Goal: Transaction & Acquisition: Purchase product/service

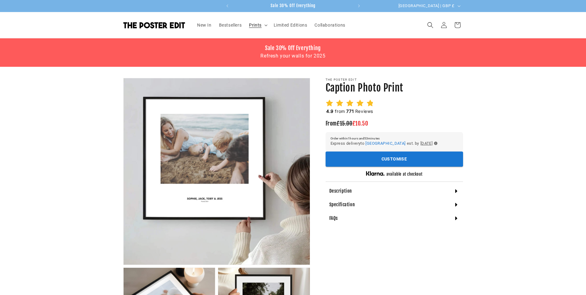
click at [264, 27] on summary "Prints" at bounding box center [257, 25] width 25 height 13
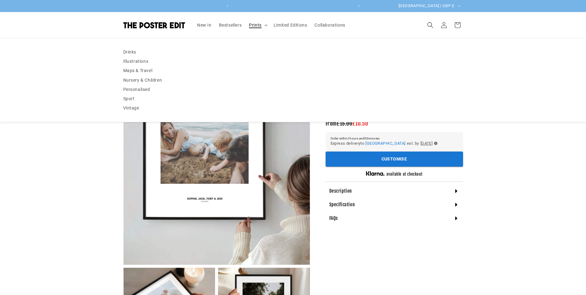
scroll to position [0, 121]
click at [264, 27] on summary "Prints" at bounding box center [257, 25] width 25 height 13
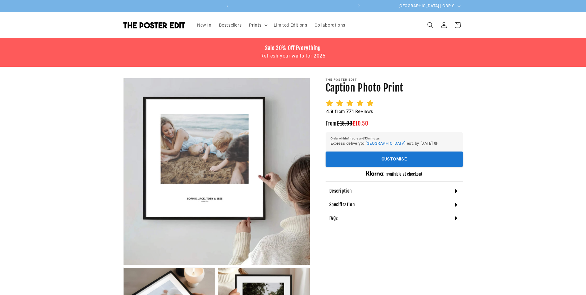
scroll to position [0, 241]
click at [124, 265] on button "Open media 1 in modal" at bounding box center [124, 265] width 0 height 0
click at [229, 26] on span "Bestsellers" at bounding box center [230, 25] width 23 height 6
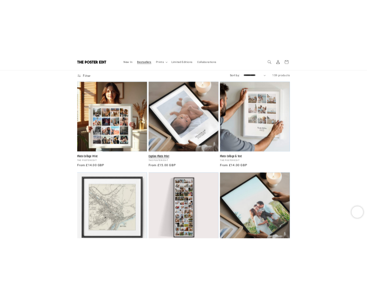
scroll to position [93, 0]
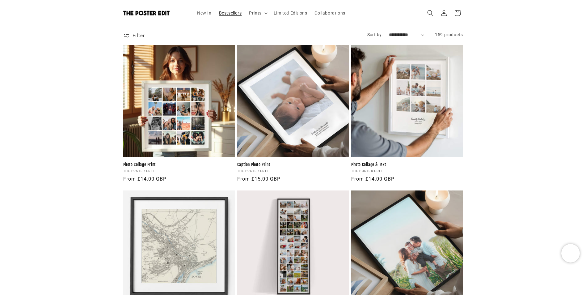
click at [298, 162] on link "Caption Photo Print" at bounding box center [293, 164] width 112 height 5
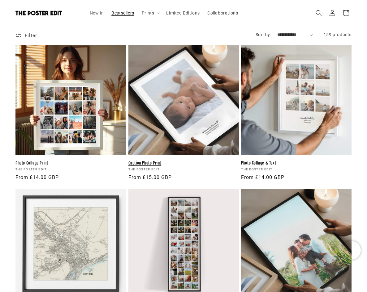
scroll to position [0, 119]
click at [175, 161] on link "Caption Photo Print" at bounding box center [183, 163] width 110 height 5
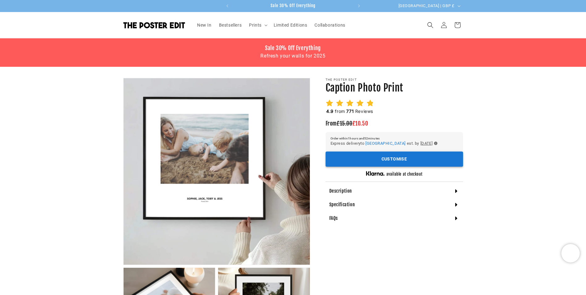
click at [372, 159] on button "Customise" at bounding box center [395, 158] width 138 height 15
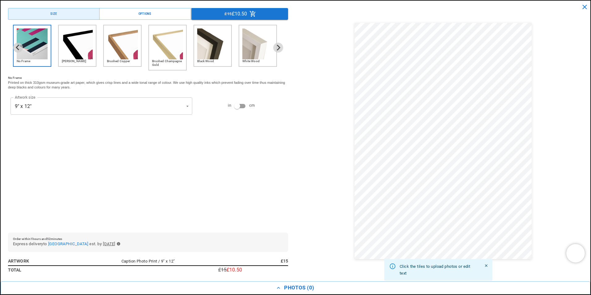
scroll to position [0, 121]
click at [159, 13] on button "Options" at bounding box center [144, 14] width 91 height 12
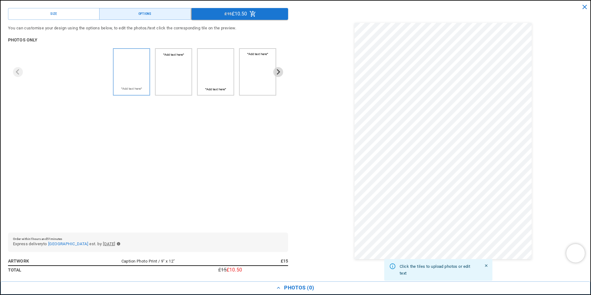
scroll to position [0, 0]
click at [131, 89] on img "1 of 4" at bounding box center [131, 88] width 31 height 7
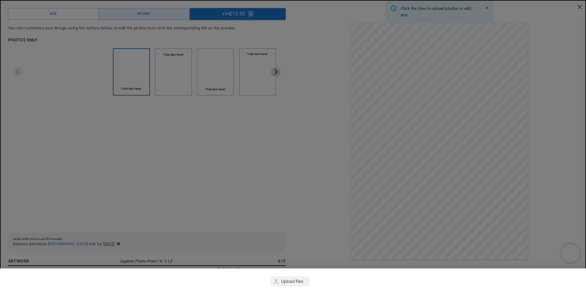
click at [406, 147] on div at bounding box center [293, 147] width 586 height 295
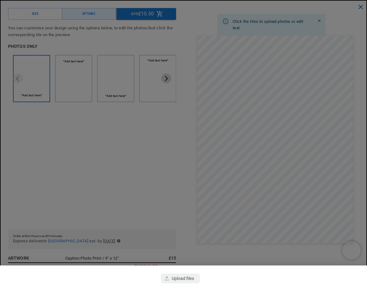
scroll to position [0, 117]
drag, startPoint x: 252, startPoint y: 141, endPoint x: 254, endPoint y: 116, distance: 25.2
click at [254, 116] on div at bounding box center [183, 146] width 367 height 292
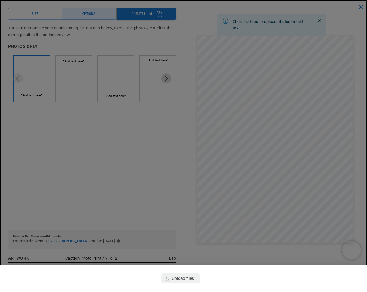
click at [267, 152] on div at bounding box center [183, 146] width 367 height 292
click at [37, 74] on div at bounding box center [183, 146] width 367 height 292
click at [276, 137] on div at bounding box center [183, 146] width 367 height 292
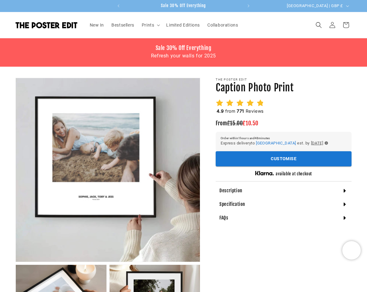
click at [235, 204] on h4 "Specification" at bounding box center [232, 204] width 26 height 6
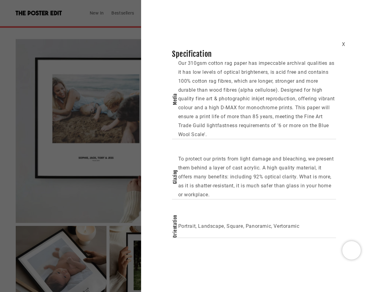
scroll to position [62, 0]
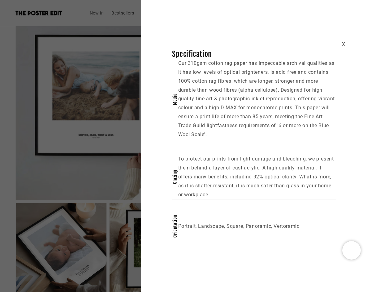
click at [343, 43] on div "X" at bounding box center [342, 44] width 3 height 9
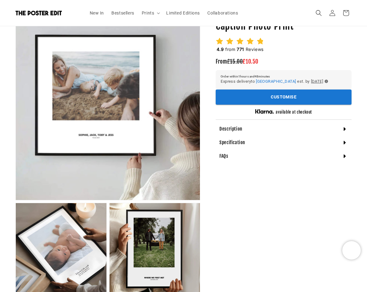
scroll to position [0, 0]
click at [227, 157] on h4 "FAQs" at bounding box center [223, 156] width 9 height 6
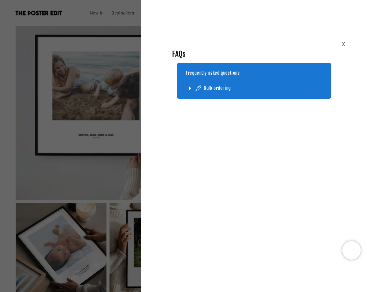
scroll to position [0, 119]
click at [212, 89] on div "Bulk ordering" at bounding box center [216, 88] width 27 height 6
click at [190, 88] on icon at bounding box center [190, 89] width 2 height 4
click at [343, 45] on div "X" at bounding box center [342, 44] width 3 height 9
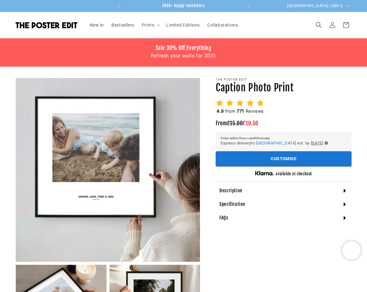
click at [308, 191] on div "Description" at bounding box center [283, 191] width 136 height 14
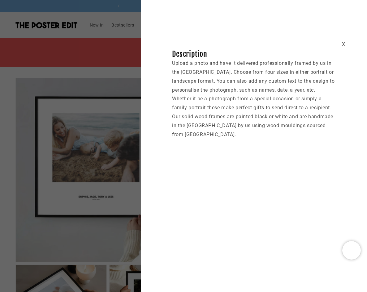
scroll to position [0, 119]
click at [344, 45] on div "X" at bounding box center [342, 44] width 3 height 9
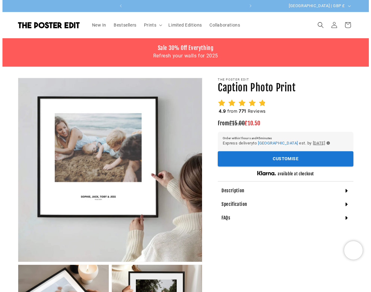
scroll to position [0, 238]
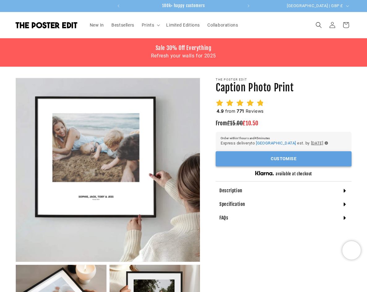
click at [257, 161] on button "Customise" at bounding box center [283, 158] width 136 height 15
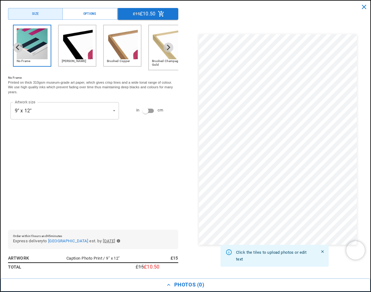
scroll to position [0, 0]
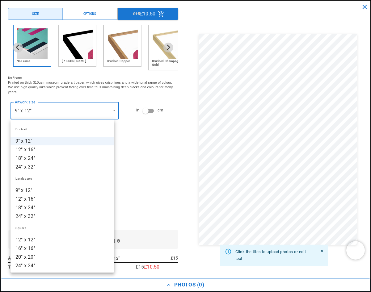
scroll to position [0, 119]
click at [109, 111] on div at bounding box center [185, 146] width 371 height 292
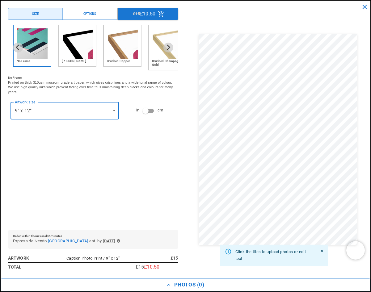
scroll to position [0, 238]
click at [81, 49] on img "2 of 6" at bounding box center [77, 43] width 31 height 31
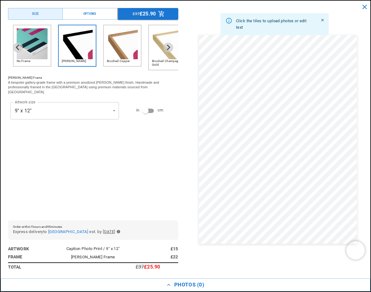
scroll to position [0, 0]
click at [37, 49] on img "1 of 6" at bounding box center [32, 43] width 31 height 31
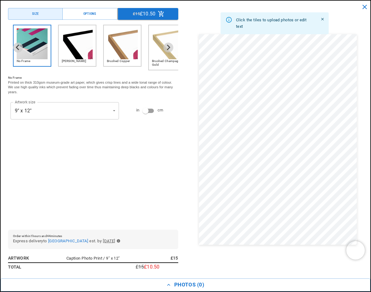
scroll to position [0, 238]
click at [72, 47] on img "2 of 6" at bounding box center [77, 43] width 31 height 31
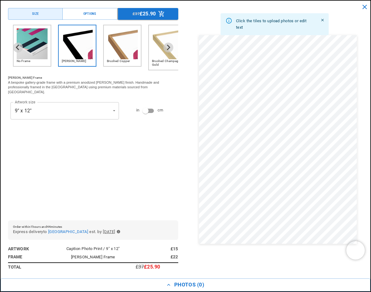
scroll to position [0, 0]
click at [31, 46] on img "1 of 6" at bounding box center [32, 43] width 31 height 31
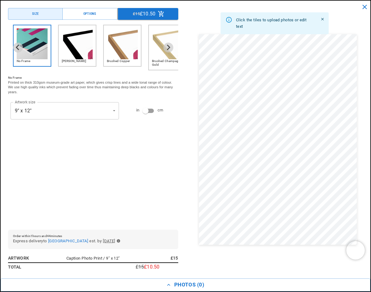
scroll to position [0, 238]
click at [87, 49] on img "2 of 6" at bounding box center [77, 43] width 31 height 31
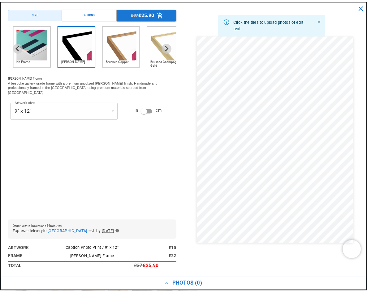
scroll to position [0, 0]
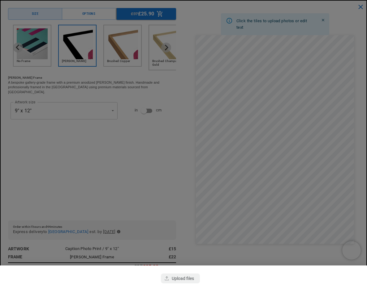
click at [269, 96] on div at bounding box center [183, 146] width 367 height 292
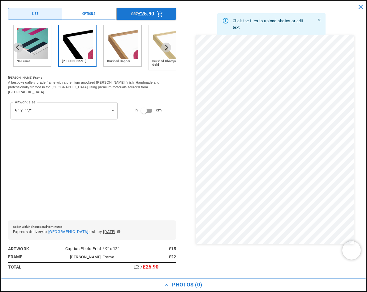
scroll to position [0, 117]
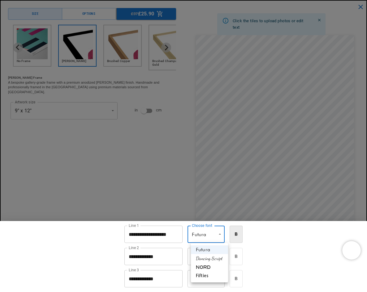
click at [224, 235] on div at bounding box center [183, 146] width 367 height 292
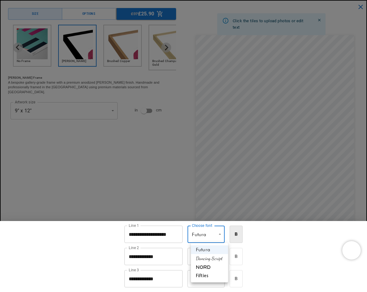
scroll to position [0, 0]
click at [251, 147] on div at bounding box center [183, 146] width 367 height 292
click at [136, 145] on div at bounding box center [183, 146] width 367 height 292
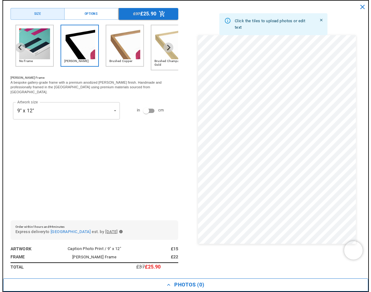
scroll to position [0, 117]
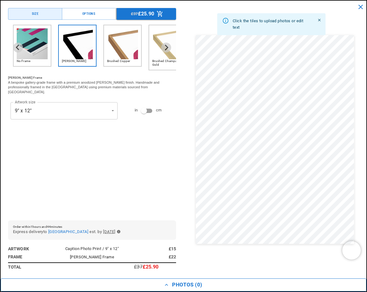
click at [166, 286] on icon "button" at bounding box center [166, 285] width 6 height 6
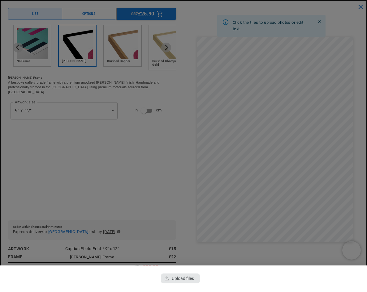
click at [187, 279] on div "button" at bounding box center [180, 279] width 39 height 10
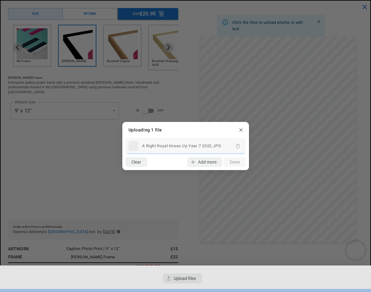
scroll to position [0, 0]
click at [193, 163] on icon "button" at bounding box center [193, 162] width 5 height 5
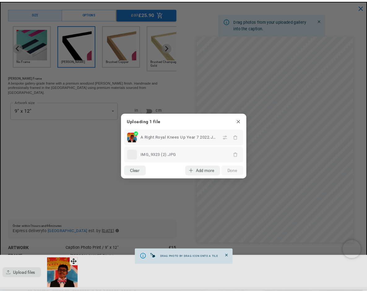
scroll to position [0, 119]
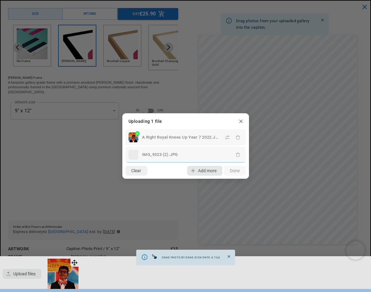
click at [204, 172] on span "Add more" at bounding box center [207, 170] width 19 height 5
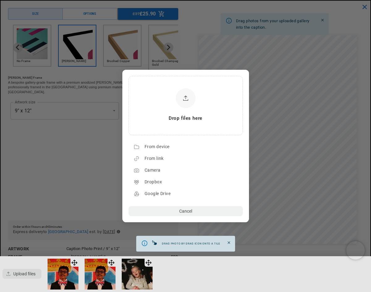
drag, startPoint x: 205, startPoint y: 6, endPoint x: 197, endPoint y: 15, distance: 12.0
click at [203, 70] on dialog "Drop files here From device From link Camera Dropbox Google Drive Cancel Powere…" at bounding box center [185, 146] width 127 height 153
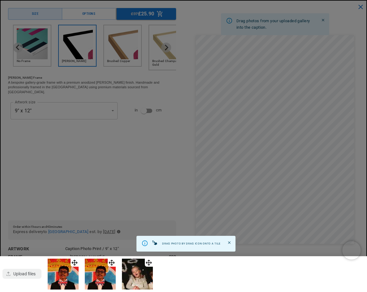
scroll to position [0, 234]
drag, startPoint x: 195, startPoint y: 4, endPoint x: 195, endPoint y: 11, distance: 6.5
click at [195, 11] on div at bounding box center [183, 146] width 367 height 292
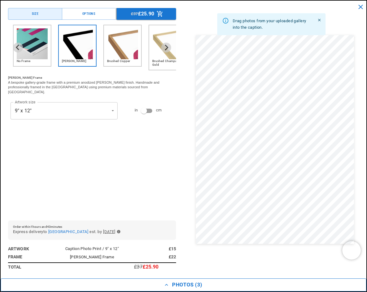
scroll to position [278, 0]
click at [166, 286] on icon "button" at bounding box center [166, 285] width 6 height 6
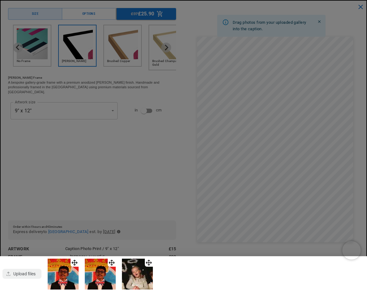
scroll to position [0, 234]
drag, startPoint x: 60, startPoint y: 271, endPoint x: 211, endPoint y: 273, distance: 151.4
click at [211, 273] on div at bounding box center [183, 275] width 367 height 36
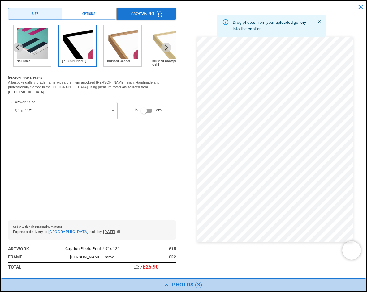
click at [183, 288] on button "Photos ( 3 )" at bounding box center [183, 285] width 365 height 13
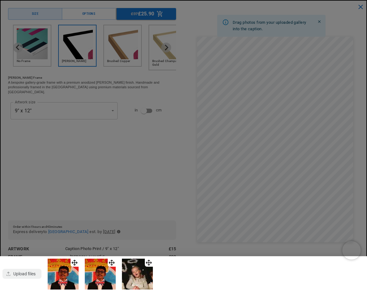
scroll to position [0, 117]
drag, startPoint x: 77, startPoint y: 259, endPoint x: 72, endPoint y: 264, distance: 6.6
click at [72, 264] on img at bounding box center [63, 274] width 31 height 31
click at [69, 265] on img at bounding box center [63, 274] width 31 height 31
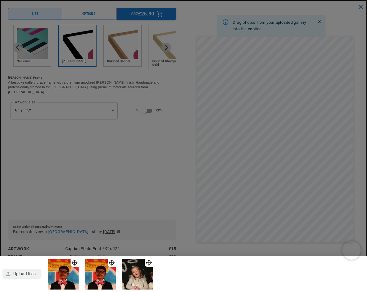
click at [69, 265] on img at bounding box center [63, 274] width 31 height 31
click at [59, 274] on img at bounding box center [63, 274] width 31 height 31
click at [22, 273] on div "button" at bounding box center [21, 274] width 39 height 10
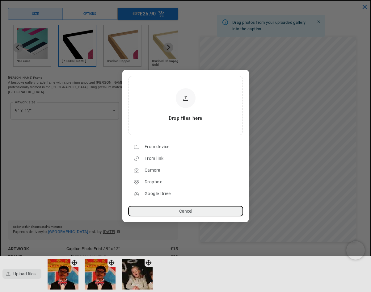
scroll to position [0, 0]
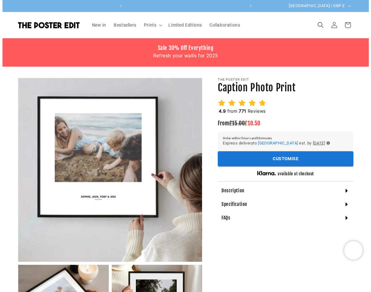
scroll to position [0, 119]
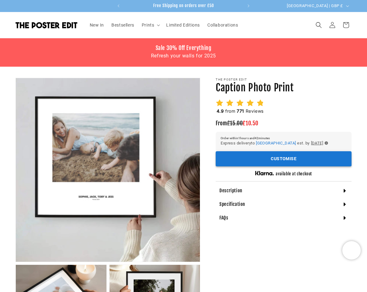
click at [264, 159] on button "Customise" at bounding box center [283, 158] width 136 height 15
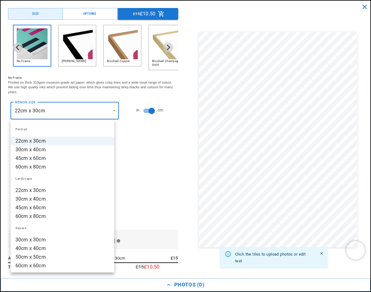
scroll to position [0, 238]
click at [111, 110] on div at bounding box center [185, 146] width 371 height 292
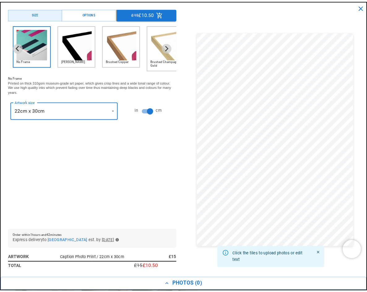
scroll to position [0, 0]
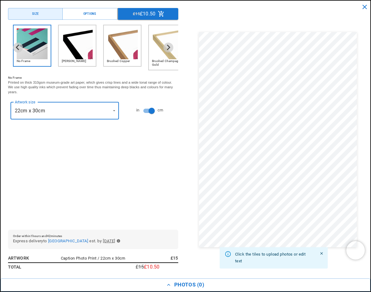
type input "********"
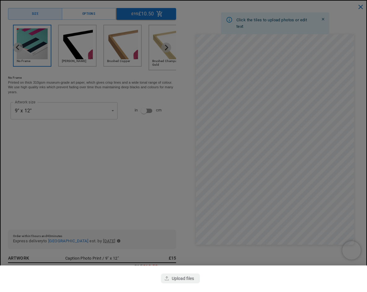
scroll to position [0, 117]
click at [39, 50] on div at bounding box center [183, 146] width 367 height 292
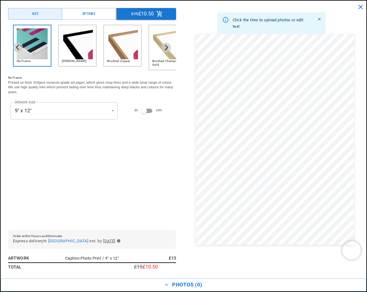
click at [71, 46] on img "2 of 6" at bounding box center [77, 43] width 31 height 31
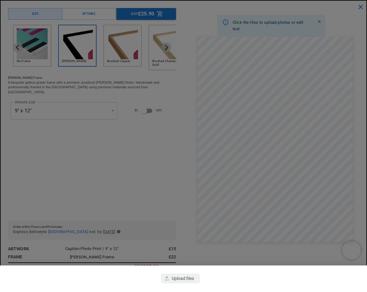
scroll to position [0, 117]
drag, startPoint x: 250, startPoint y: 171, endPoint x: 231, endPoint y: 169, distance: 19.2
click at [231, 169] on div at bounding box center [183, 146] width 367 height 292
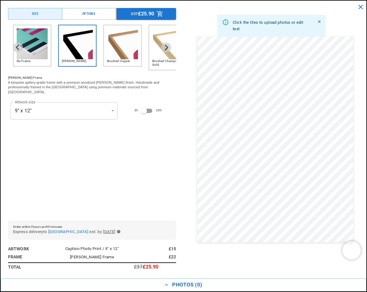
scroll to position [0, 234]
click at [275, 24] on span "Click the tiles to upload photos or edit text" at bounding box center [267, 25] width 70 height 11
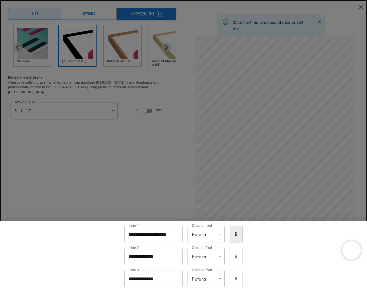
scroll to position [1453, 0]
click at [277, 157] on div at bounding box center [183, 146] width 367 height 292
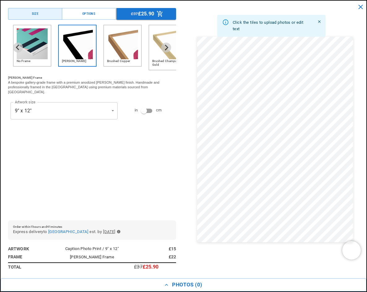
scroll to position [0, 0]
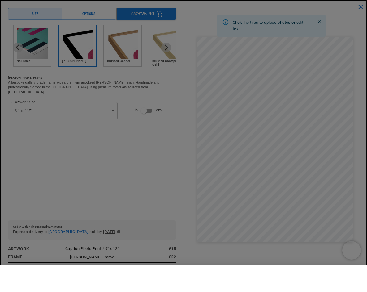
click at [250, 159] on div at bounding box center [183, 146] width 367 height 292
click at [361, 7] on div at bounding box center [183, 146] width 367 height 292
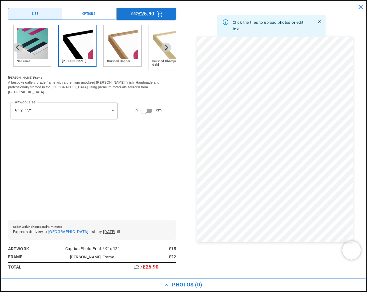
click at [361, 7] on icon "close" at bounding box center [360, 7] width 5 height 5
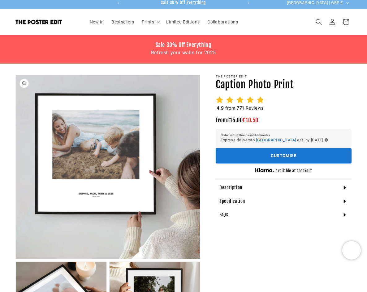
scroll to position [0, 0]
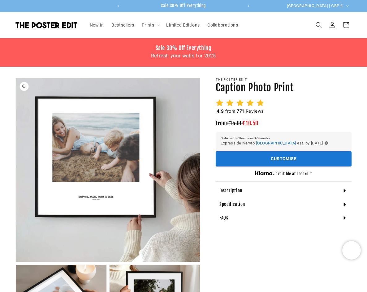
click at [16, 262] on button "Open media 1 in modal" at bounding box center [16, 262] width 0 height 0
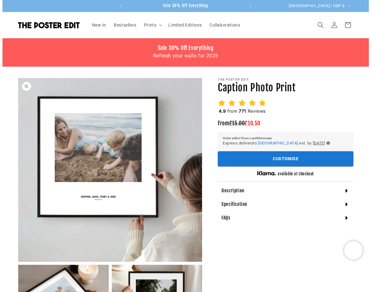
scroll to position [6, 0]
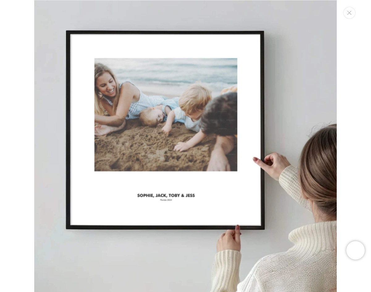
click at [89, 150] on img "Media gallery" at bounding box center [185, 151] width 303 height 303
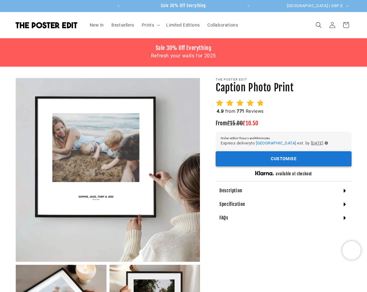
click at [286, 159] on button "Customise" at bounding box center [283, 158] width 136 height 15
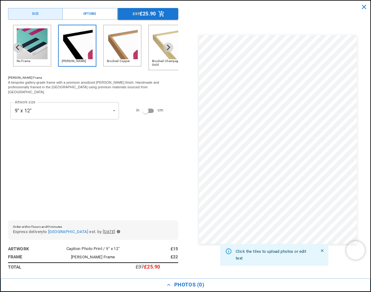
scroll to position [0, 119]
click at [85, 52] on img "2 of 6" at bounding box center [77, 43] width 31 height 31
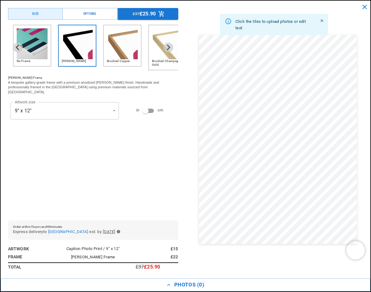
scroll to position [0, 238]
click at [104, 259] on span "[PERSON_NAME] Frame" at bounding box center [93, 257] width 44 height 5
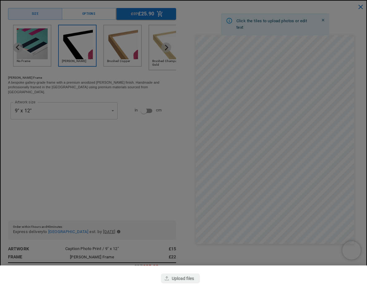
scroll to position [0, 234]
click at [228, 21] on div at bounding box center [183, 146] width 367 height 292
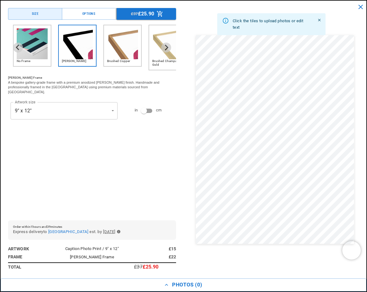
click at [226, 20] on icon at bounding box center [225, 20] width 7 height 7
click at [113, 189] on div "No Frame Matt Black Brushed Copper Brushed Champagne Gold Black Wood White Wood…" at bounding box center [92, 120] width 168 height 191
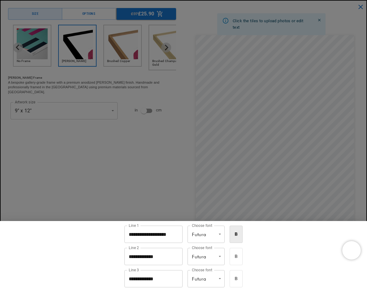
scroll to position [185, 0]
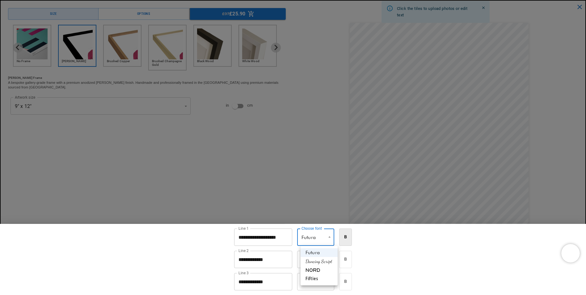
scroll to position [2633, 0]
click at [306, 136] on div at bounding box center [293, 147] width 586 height 295
click at [366, 104] on div at bounding box center [293, 147] width 586 height 295
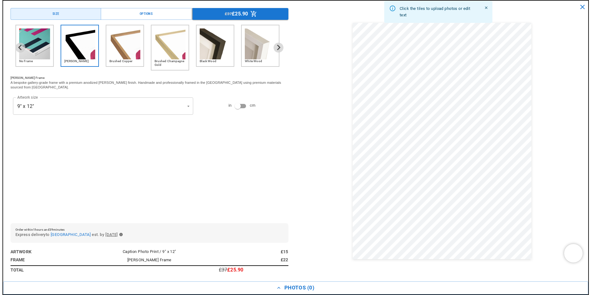
scroll to position [0, 241]
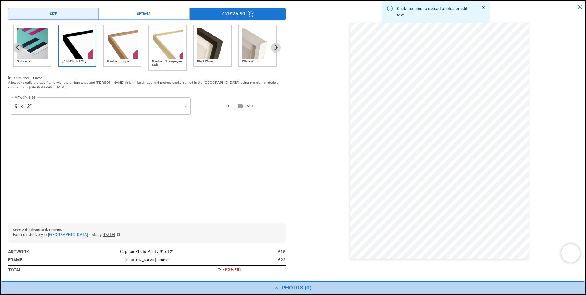
click at [289, 288] on button "Photos ( 0 )" at bounding box center [293, 287] width 585 height 13
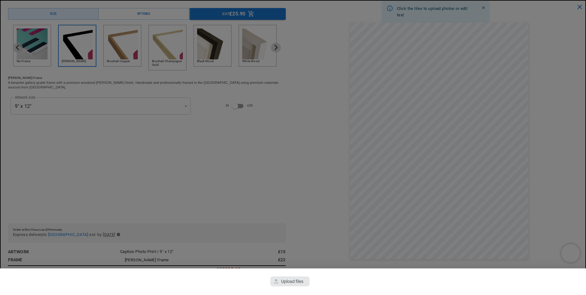
click at [289, 283] on div "button" at bounding box center [289, 281] width 39 height 10
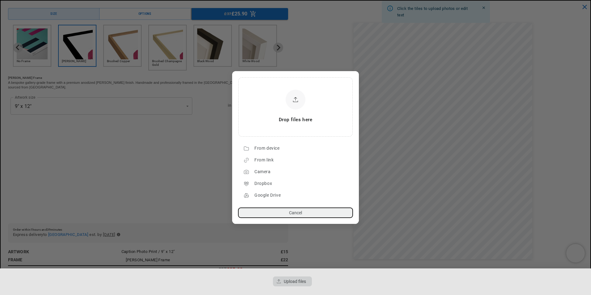
scroll to position [0, 0]
click at [272, 149] on div "From device" at bounding box center [301, 148] width 95 height 10
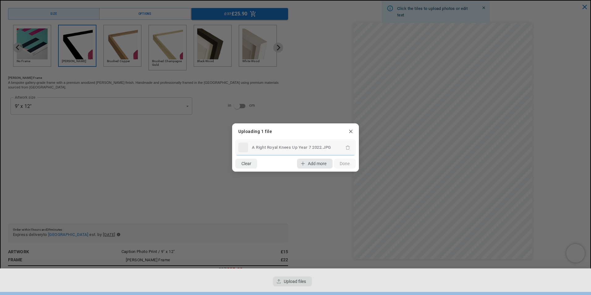
click at [315, 163] on span "Add more" at bounding box center [317, 163] width 19 height 5
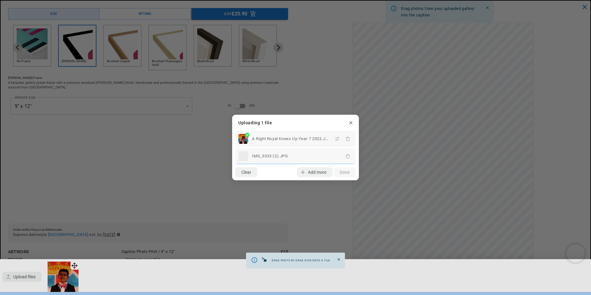
scroll to position [0, 121]
click at [305, 171] on lr-icon "button" at bounding box center [303, 172] width 10 height 10
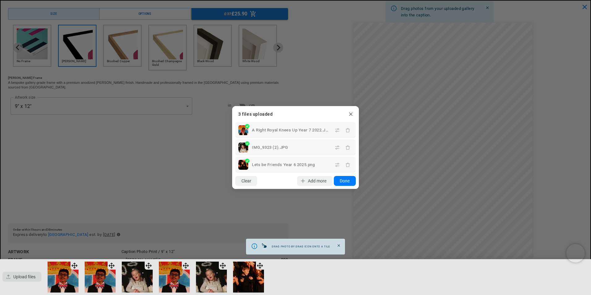
scroll to position [0, 241]
click at [312, 180] on span "Add more" at bounding box center [317, 180] width 19 height 5
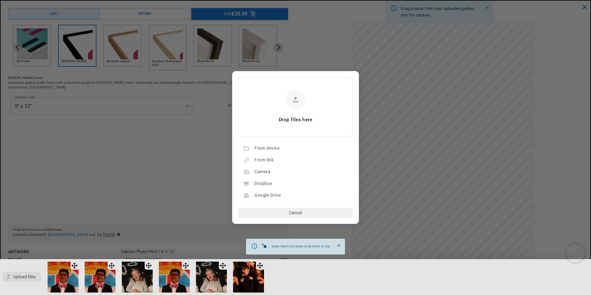
scroll to position [0, 0]
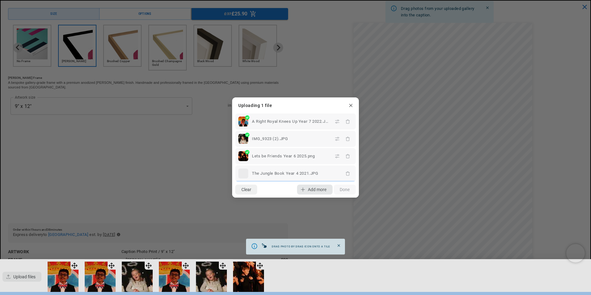
click at [308, 190] on span "Add more" at bounding box center [317, 189] width 19 height 5
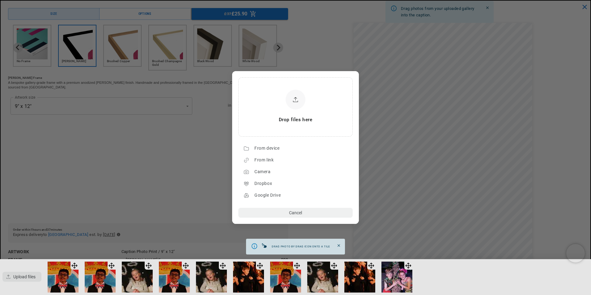
scroll to position [0, 241]
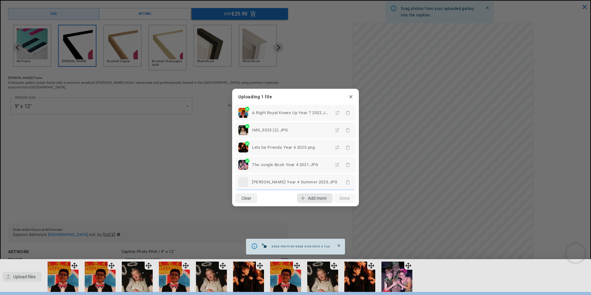
click at [302, 198] on icon "button" at bounding box center [302, 198] width 5 height 5
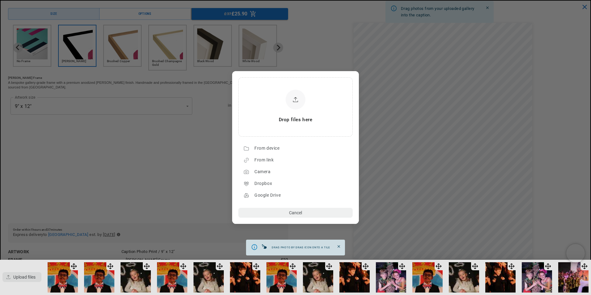
scroll to position [0, 0]
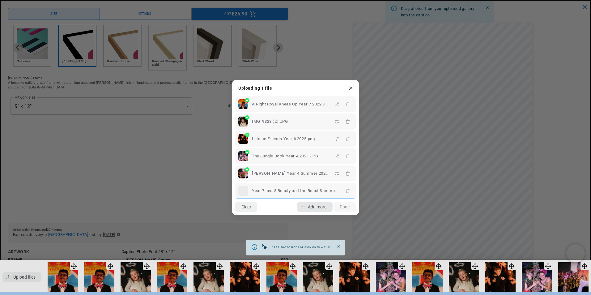
click at [305, 206] on lr-icon "button" at bounding box center [303, 207] width 10 height 10
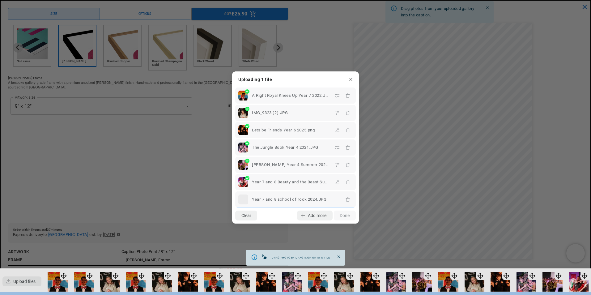
scroll to position [0, 241]
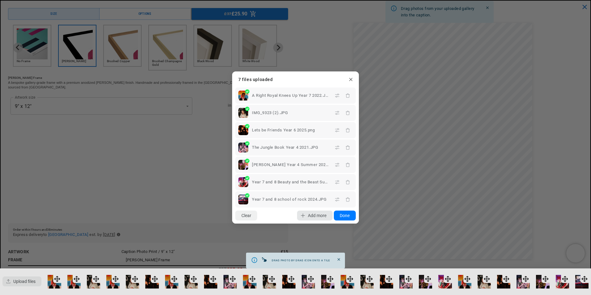
click at [306, 217] on lr-icon "button" at bounding box center [303, 215] width 10 height 10
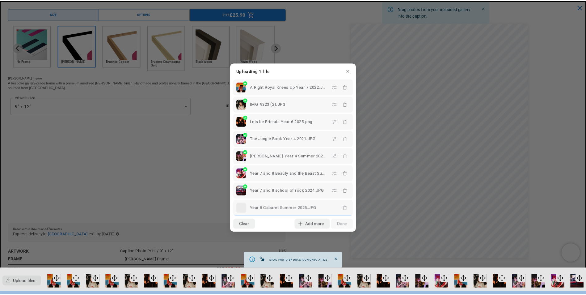
scroll to position [0, 121]
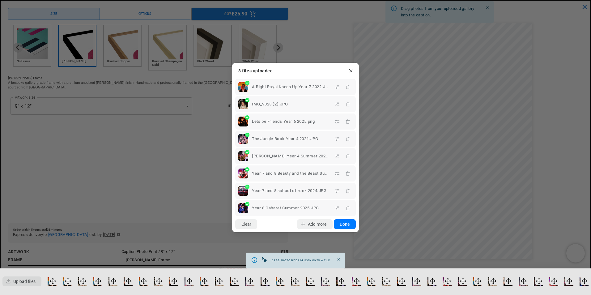
click at [345, 226] on button "Done" at bounding box center [345, 224] width 22 height 10
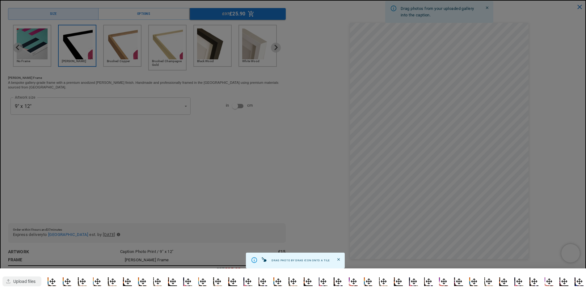
scroll to position [0, 241]
click at [366, 147] on div at bounding box center [293, 147] width 586 height 295
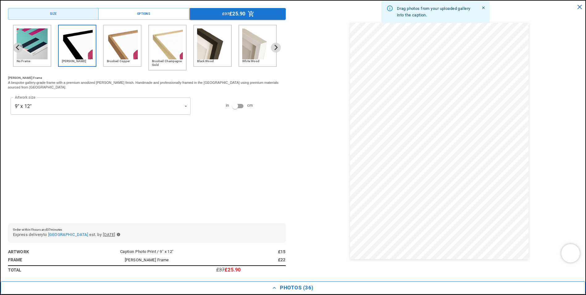
click at [285, 289] on button "Photos ( 36 )" at bounding box center [293, 287] width 585 height 13
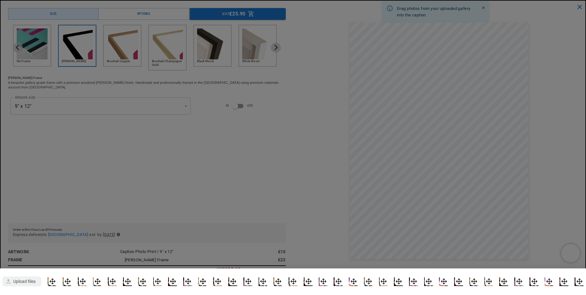
scroll to position [0, 121]
click at [56, 280] on div at bounding box center [52, 281] width 9 height 9
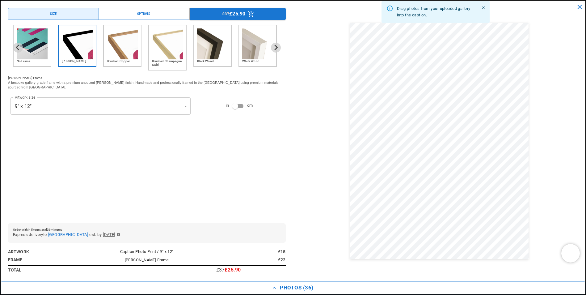
scroll to position [0, 241]
click at [308, 287] on button "Photos ( 36 )" at bounding box center [293, 287] width 585 height 13
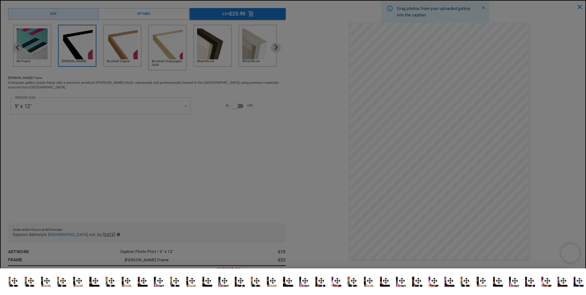
click at [308, 287] on div at bounding box center [293, 147] width 586 height 295
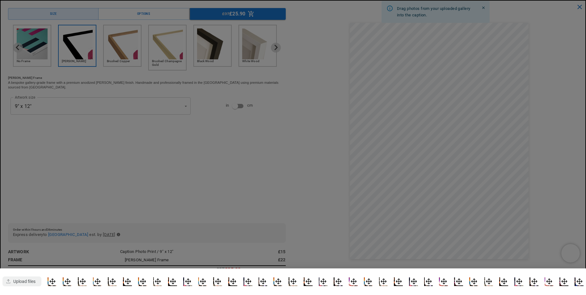
scroll to position [0, 0]
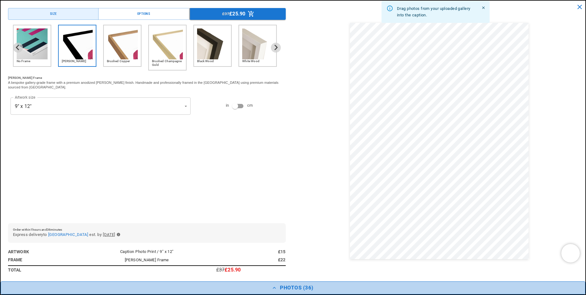
click at [300, 286] on button "Photos ( 36 )" at bounding box center [293, 287] width 585 height 13
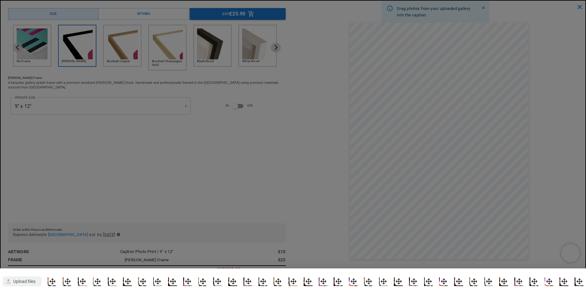
scroll to position [0, 241]
click at [27, 280] on div "button" at bounding box center [21, 281] width 39 height 10
click at [295, 292] on dialog "Drop files here From device From link Camera Dropbox Google Drive Cancel Powere…" at bounding box center [295, 298] width 0 height 10
click at [54, 280] on div at bounding box center [52, 281] width 9 height 9
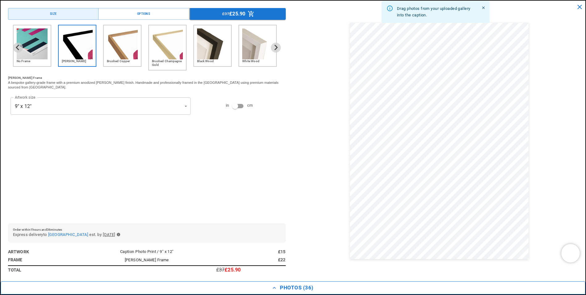
click at [292, 287] on button "Photos ( 36 )" at bounding box center [293, 287] width 585 height 13
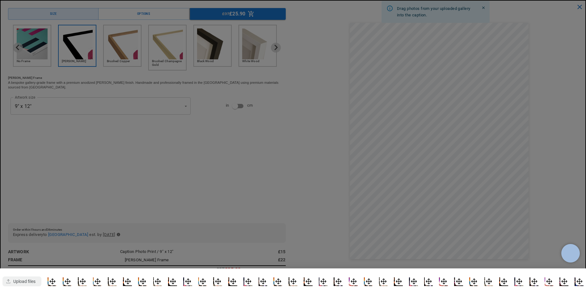
scroll to position [0, 121]
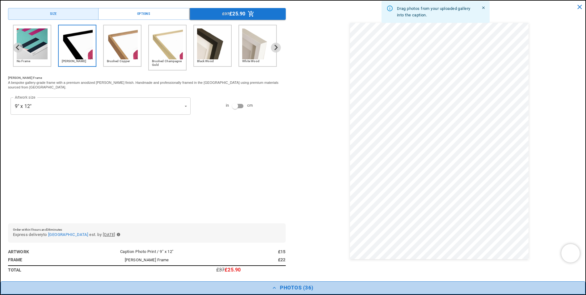
click at [296, 287] on button "Photos ( 36 )" at bounding box center [293, 287] width 585 height 13
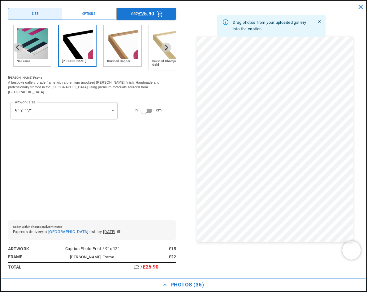
scroll to position [0, 234]
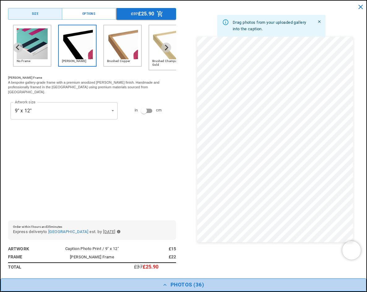
click at [186, 286] on button "Photos ( 36 )" at bounding box center [183, 285] width 365 height 13
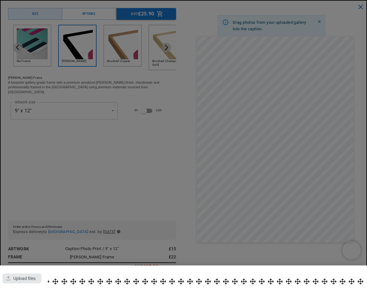
click at [32, 279] on div "button" at bounding box center [21, 279] width 39 height 10
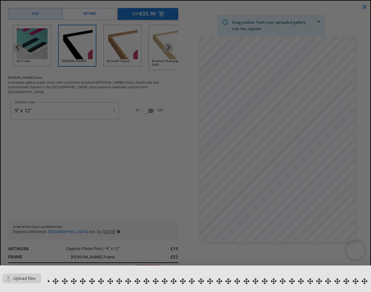
scroll to position [0, 0]
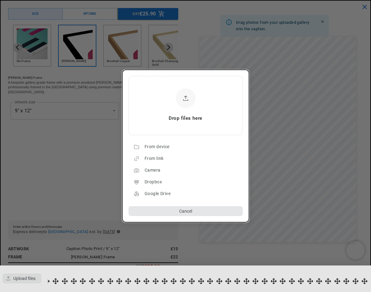
click at [196, 210] on button "Cancel" at bounding box center [186, 211] width 114 height 10
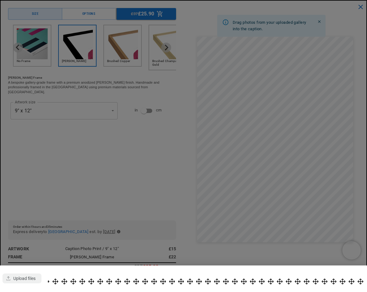
scroll to position [0, 117]
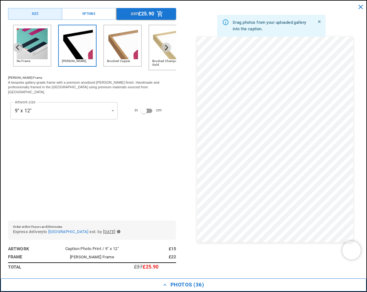
click at [178, 286] on button "Photos ( 36 )" at bounding box center [183, 285] width 365 height 13
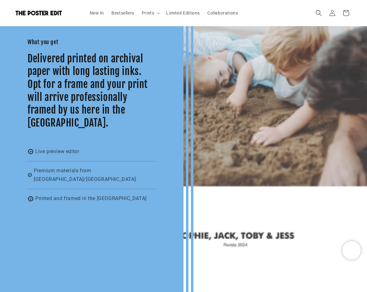
scroll to position [270, 0]
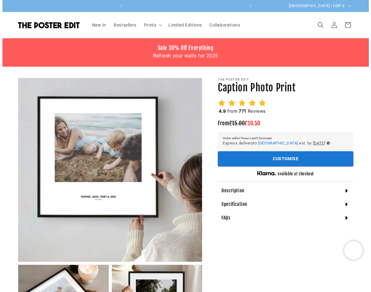
scroll to position [0, 119]
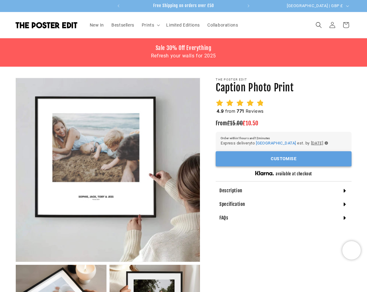
click at [282, 158] on button "Customise" at bounding box center [283, 158] width 136 height 15
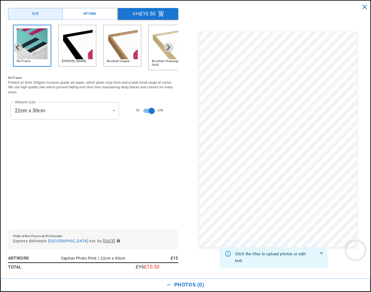
scroll to position [0, 238]
click at [82, 40] on img "2 of 6" at bounding box center [77, 43] width 31 height 31
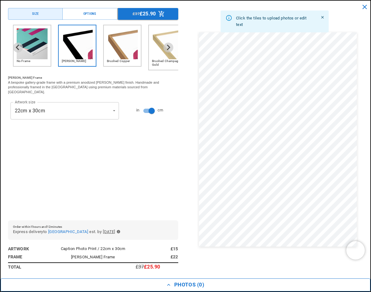
scroll to position [0, 0]
click at [177, 286] on button "Photos ( 0 )" at bounding box center [186, 285] width 370 height 13
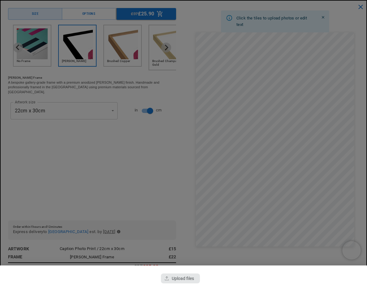
click at [180, 282] on div "button" at bounding box center [180, 279] width 39 height 10
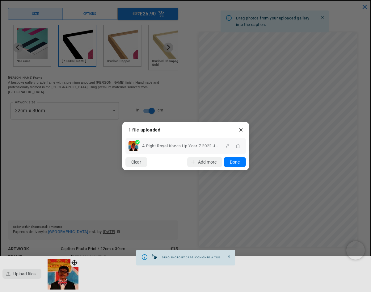
scroll to position [0, 238]
click at [205, 163] on span "Add more" at bounding box center [207, 162] width 19 height 5
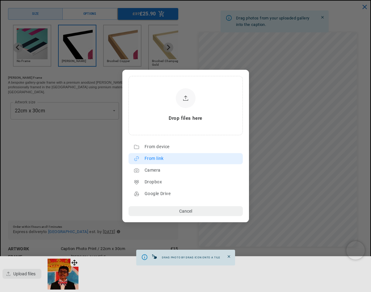
scroll to position [0, 0]
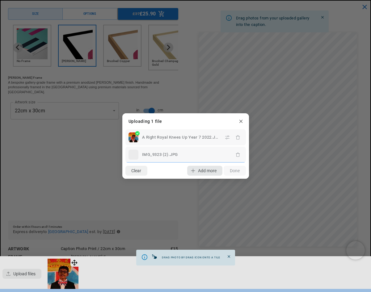
click at [198, 172] on span "Add more" at bounding box center [207, 170] width 19 height 5
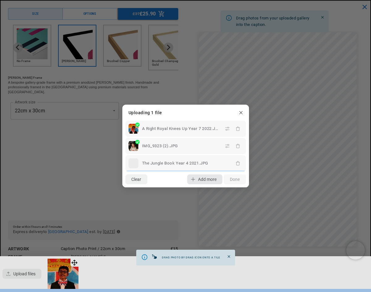
click at [202, 181] on span "Add more" at bounding box center [207, 179] width 19 height 5
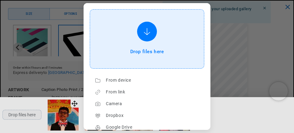
scroll to position [0, 254]
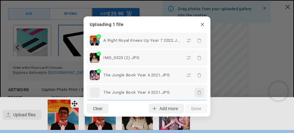
click at [199, 93] on icon "button" at bounding box center [199, 92] width 5 height 5
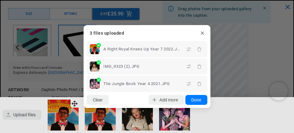
scroll to position [0, 0]
click at [156, 99] on lr-icon "button" at bounding box center [154, 100] width 10 height 10
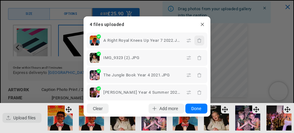
scroll to position [0, 507]
click at [159, 109] on span "Add more" at bounding box center [168, 108] width 19 height 5
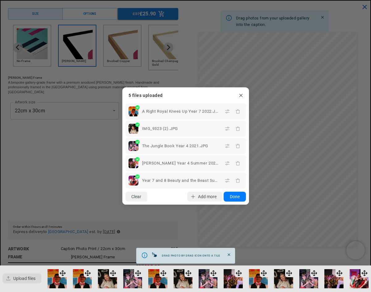
scroll to position [0, 238]
drag, startPoint x: 318, startPoint y: 7, endPoint x: 336, endPoint y: -37, distance: 47.4
click at [336, 0] on html "Skip to content Your cart is empty Continue shopping Have an account? Log in to…" at bounding box center [185, 146] width 371 height 292
click at [204, 194] on span "Add more" at bounding box center [207, 196] width 19 height 5
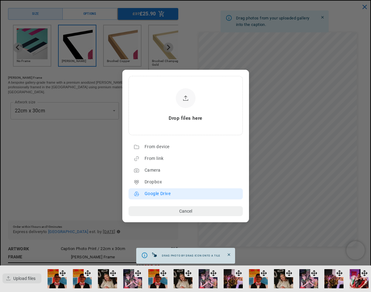
scroll to position [0, 0]
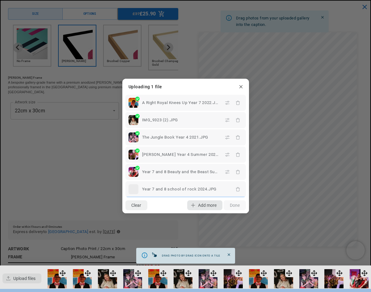
click at [202, 207] on span "Add more" at bounding box center [207, 205] width 19 height 5
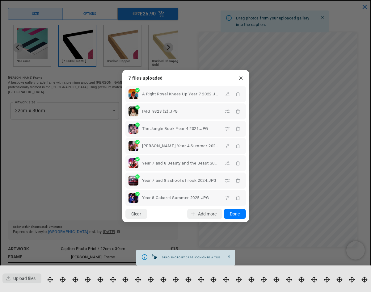
scroll to position [0, 119]
click at [203, 214] on span "Add more" at bounding box center [207, 214] width 19 height 5
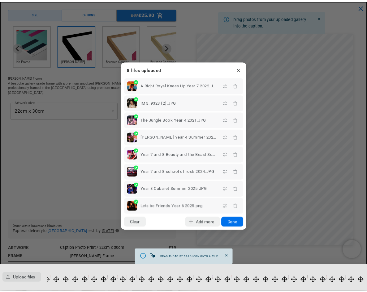
scroll to position [0, 0]
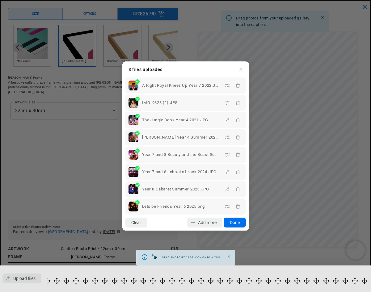
click at [236, 222] on button "Done" at bounding box center [235, 223] width 22 height 10
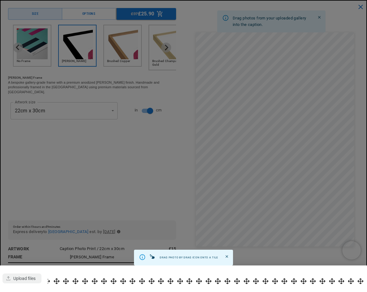
scroll to position [0, 117]
click at [65, 141] on div at bounding box center [183, 146] width 367 height 292
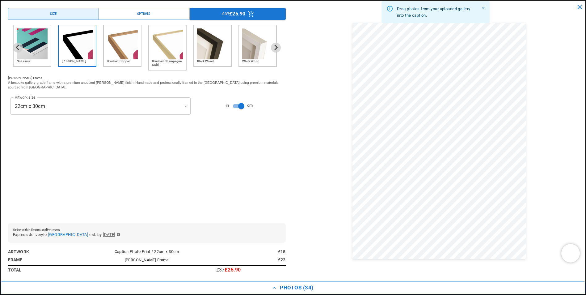
scroll to position [309, 0]
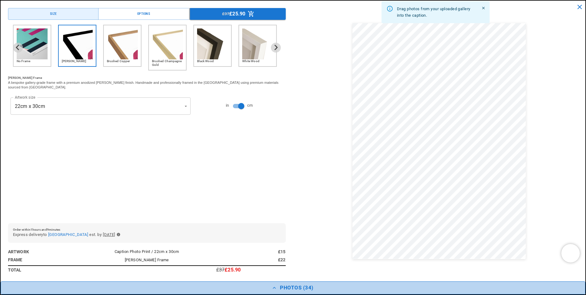
click at [276, 288] on icon "button" at bounding box center [274, 288] width 6 height 6
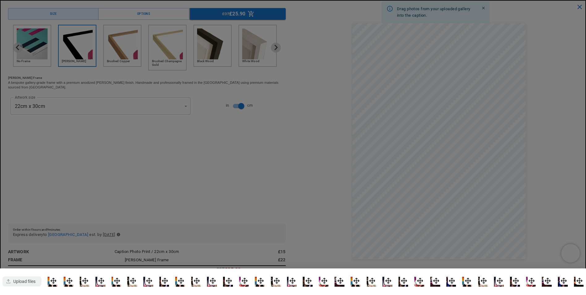
scroll to position [0, 0]
click at [245, 147] on div at bounding box center [293, 147] width 586 height 295
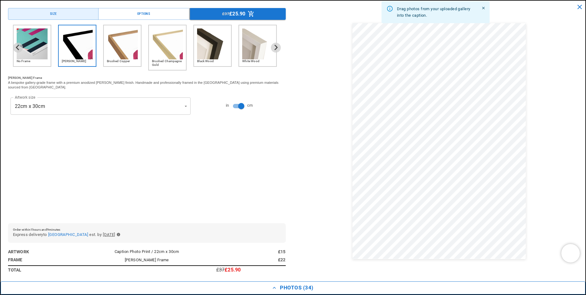
scroll to position [0, 121]
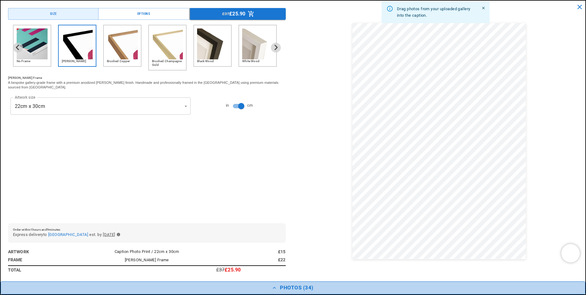
click at [294, 287] on button "Photos ( 34 )" at bounding box center [293, 287] width 585 height 13
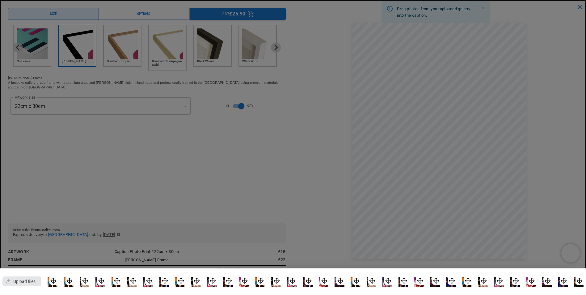
scroll to position [0, 241]
click at [13, 283] on div "button" at bounding box center [21, 281] width 39 height 10
click at [295, 159] on dialog "Drop files here From device From link Camera Dropbox Google Drive Cancel Powere…" at bounding box center [295, 154] width 0 height 10
click at [166, 196] on div at bounding box center [293, 147] width 586 height 295
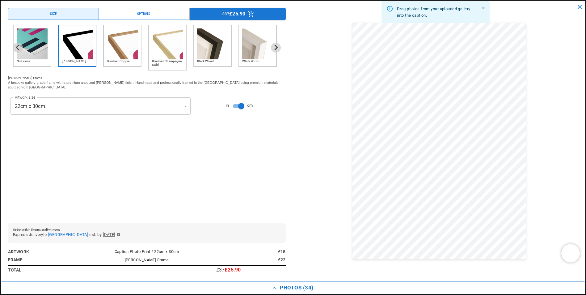
scroll to position [0, 121]
click at [366, 9] on icon "Close" at bounding box center [483, 8] width 2 height 2
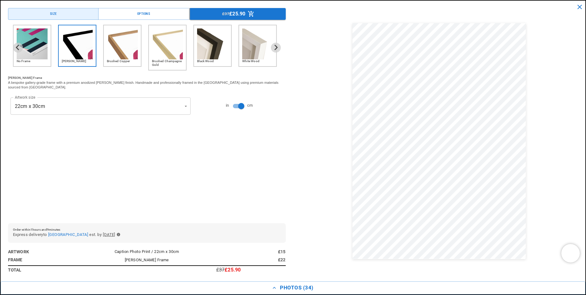
click at [366, 9] on div at bounding box center [440, 141] width 278 height 266
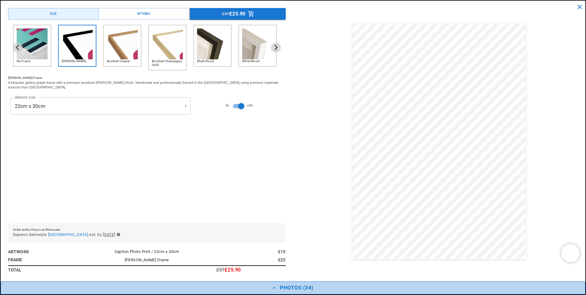
click at [293, 288] on button "Photos ( 34 )" at bounding box center [293, 287] width 585 height 13
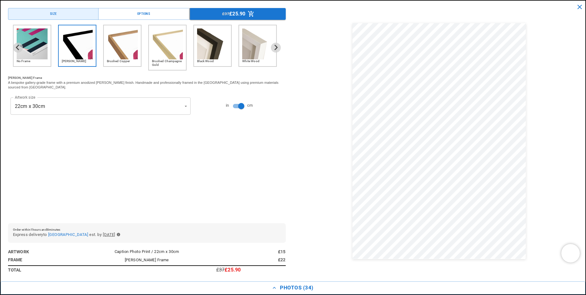
scroll to position [0, 121]
click at [139, 15] on div "Options" at bounding box center [143, 13] width 13 height 5
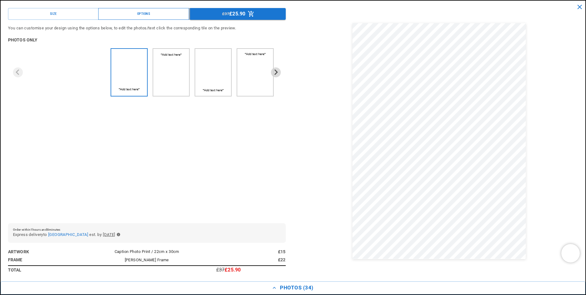
scroll to position [0, 241]
click at [126, 91] on img "1 of 4" at bounding box center [129, 89] width 31 height 7
click at [129, 90] on img "1 of 4" at bounding box center [129, 89] width 31 height 7
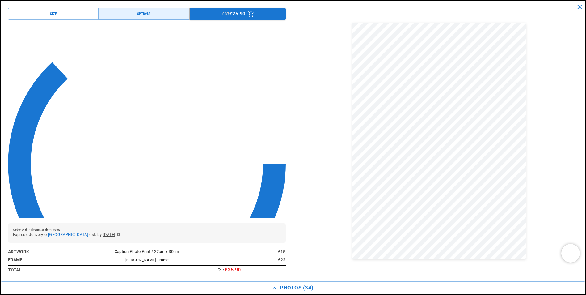
click at [0, 0] on img at bounding box center [0, 0] width 0 height 0
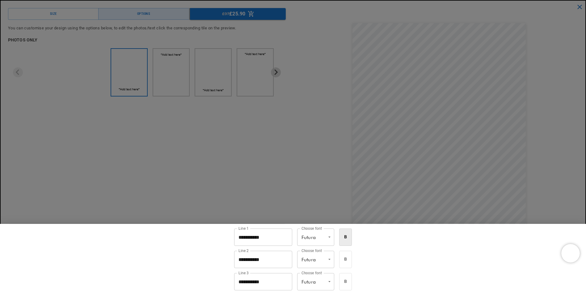
scroll to position [0, 0]
click at [335, 236] on div at bounding box center [293, 147] width 586 height 295
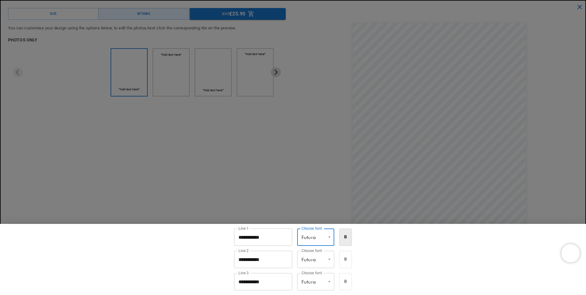
click at [306, 73] on div at bounding box center [293, 147] width 586 height 295
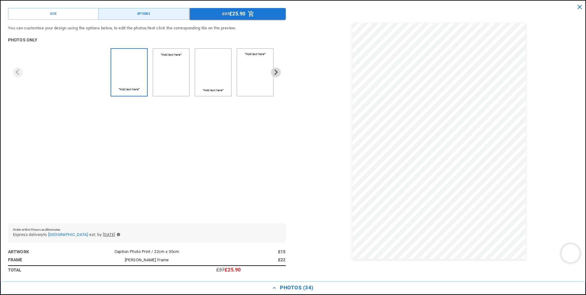
scroll to position [0, 121]
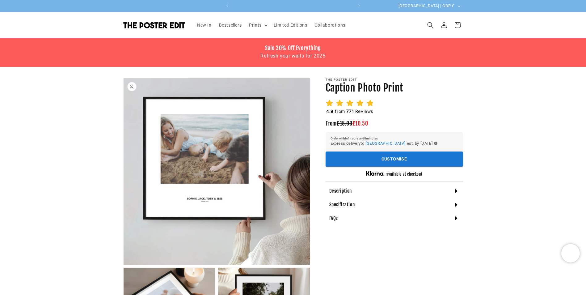
scroll to position [0, 241]
click at [124, 265] on button "Open media 1 in modal" at bounding box center [124, 265] width 0 height 0
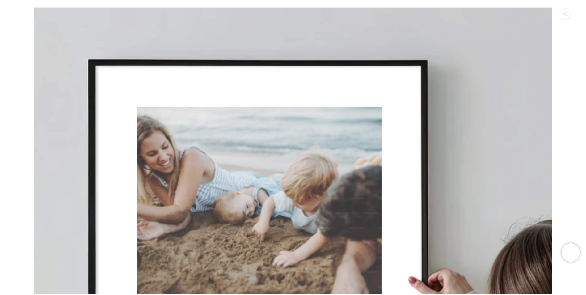
scroll to position [0, 121]
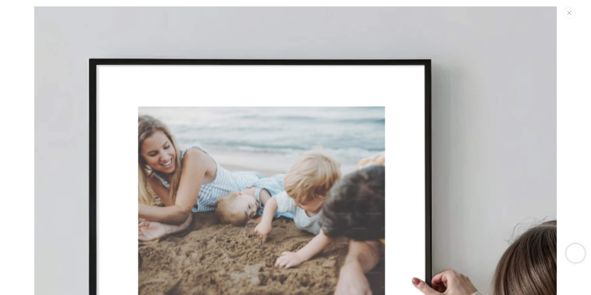
click at [569, 13] on icon "Close" at bounding box center [569, 13] width 4 height 4
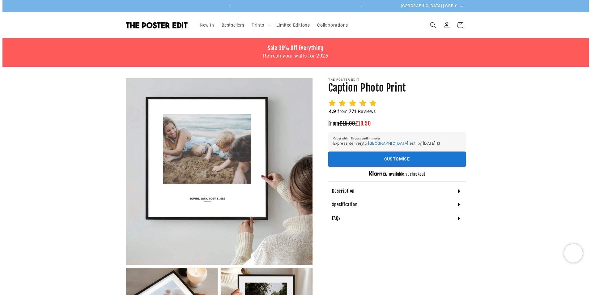
scroll to position [0, 241]
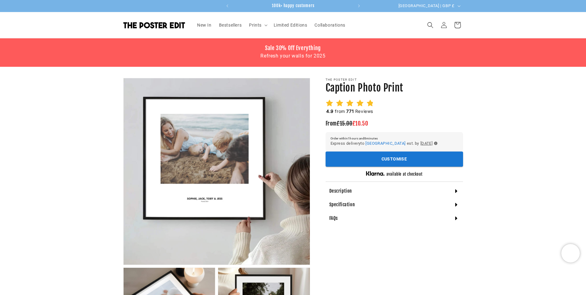
click at [457, 25] on icon at bounding box center [457, 25] width 15 height 15
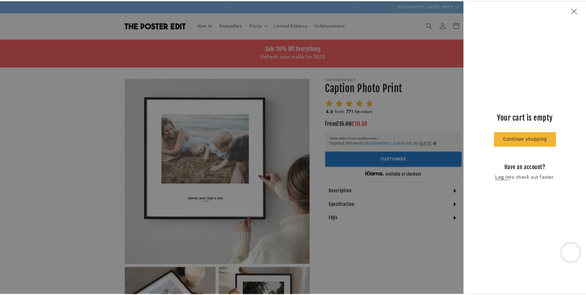
scroll to position [0, 0]
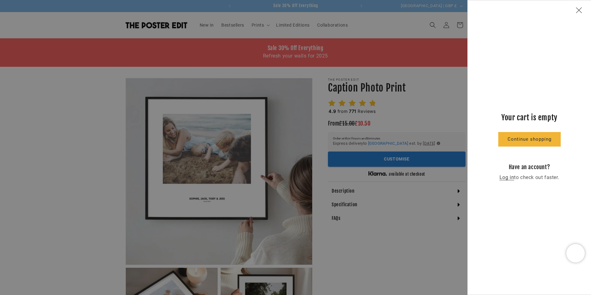
click at [581, 11] on icon "Close" at bounding box center [579, 10] width 6 height 6
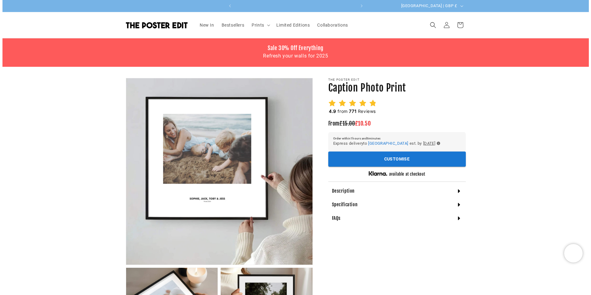
scroll to position [0, 241]
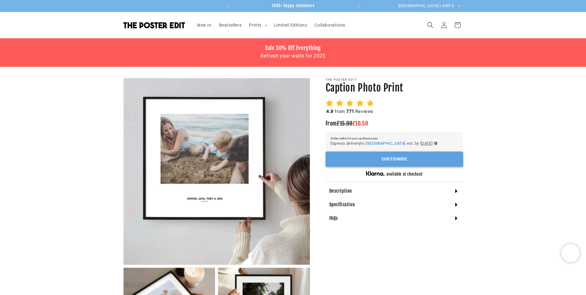
click at [381, 159] on button "Customise" at bounding box center [395, 158] width 138 height 15
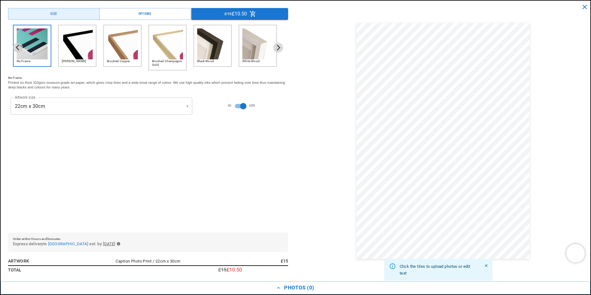
scroll to position [0, 0]
click at [79, 46] on img "2 of 6" at bounding box center [77, 43] width 31 height 31
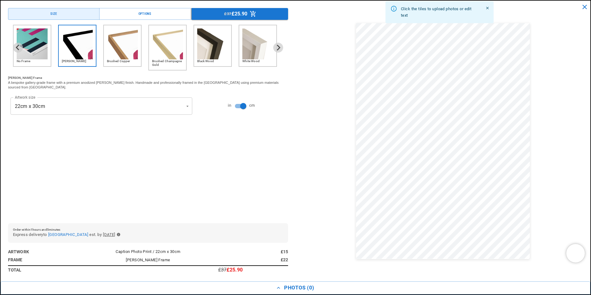
scroll to position [0, 121]
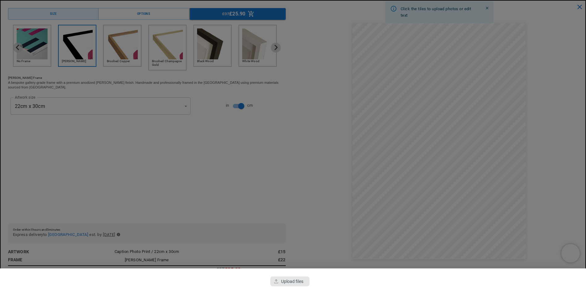
click at [295, 285] on div "button" at bounding box center [289, 281] width 39 height 10
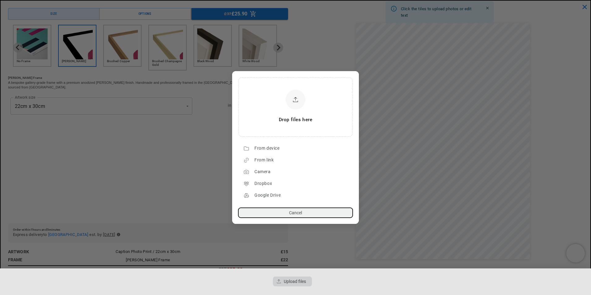
scroll to position [0, 241]
click at [276, 150] on div "From device" at bounding box center [301, 148] width 95 height 10
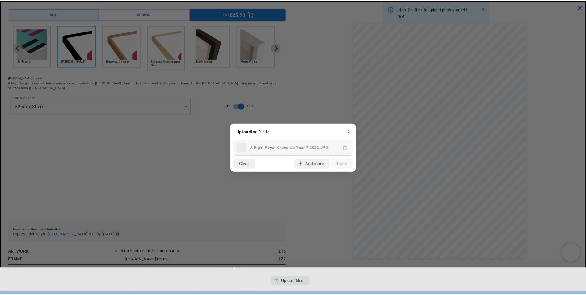
scroll to position [0, 121]
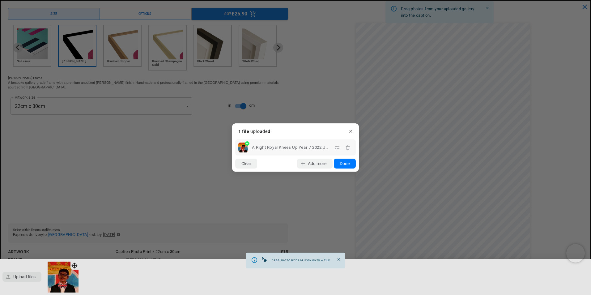
click at [347, 164] on button "Done" at bounding box center [345, 164] width 22 height 10
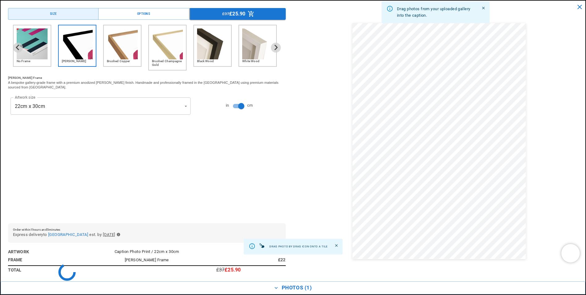
scroll to position [0, 5]
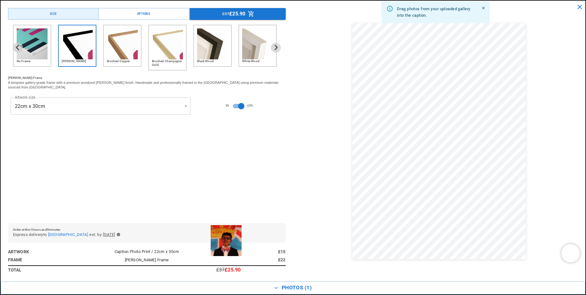
drag, startPoint x: 78, startPoint y: 260, endPoint x: 238, endPoint y: 228, distance: 163.2
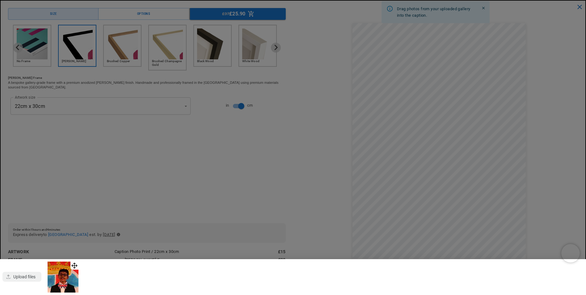
scroll to position [0, 0]
click at [68, 275] on img at bounding box center [63, 276] width 31 height 31
click at [253, 206] on div at bounding box center [293, 147] width 586 height 295
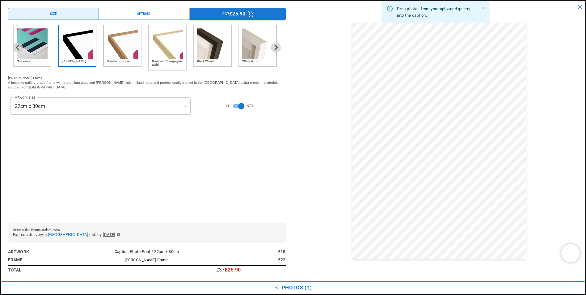
scroll to position [0, 241]
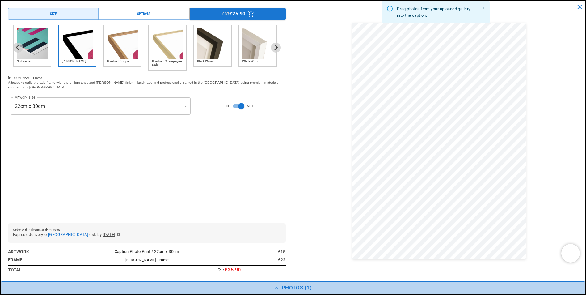
click at [278, 287] on icon "button" at bounding box center [276, 288] width 6 height 6
